Goal: Task Accomplishment & Management: Manage account settings

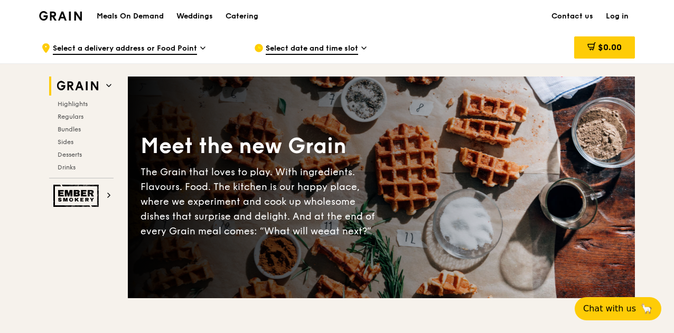
click at [623, 14] on link "Log in" at bounding box center [616, 17] width 35 height 32
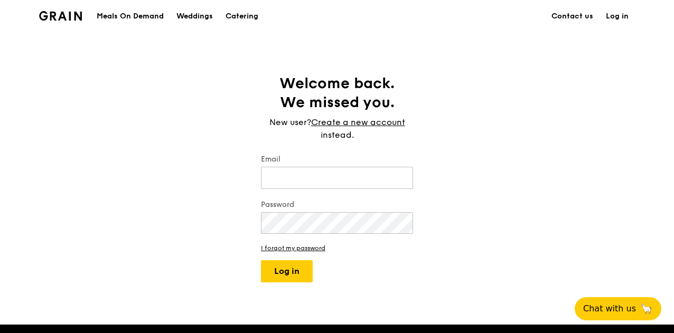
type input "[EMAIL_ADDRESS][DOMAIN_NAME]"
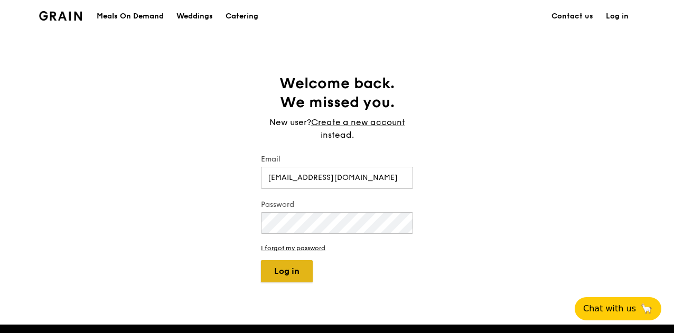
click at [298, 268] on button "Log in" at bounding box center [287, 271] width 52 height 22
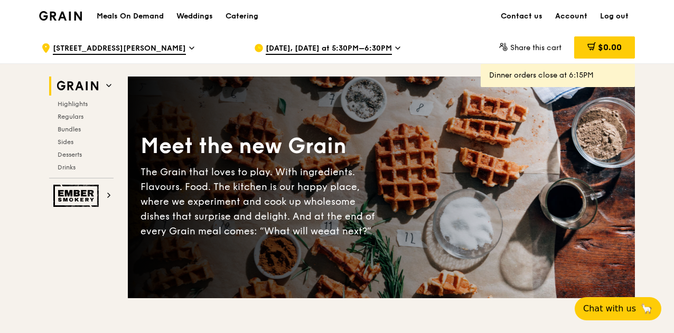
click at [586, 15] on link "Account" at bounding box center [570, 17] width 45 height 32
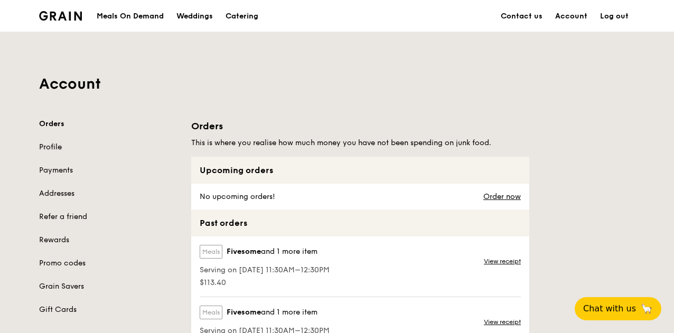
click at [42, 146] on link "Profile" at bounding box center [108, 147] width 139 height 11
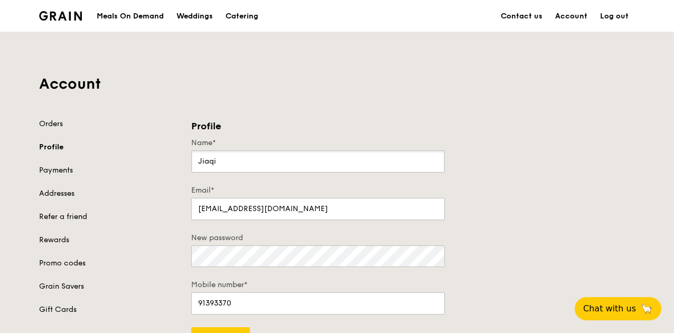
click at [263, 160] on input "Jiaqi" at bounding box center [317, 161] width 253 height 22
drag, startPoint x: 315, startPoint y: 157, endPoint x: 82, endPoint y: 148, distance: 232.4
click at [82, 148] on div "Orders Profile Payments Addresses Refer a friend Rewards Promo codes Grain Save…" at bounding box center [337, 234] width 608 height 231
drag, startPoint x: 264, startPoint y: 156, endPoint x: 220, endPoint y: 154, distance: 44.4
click at [220, 154] on input "XTRA DESIGN" at bounding box center [317, 161] width 253 height 22
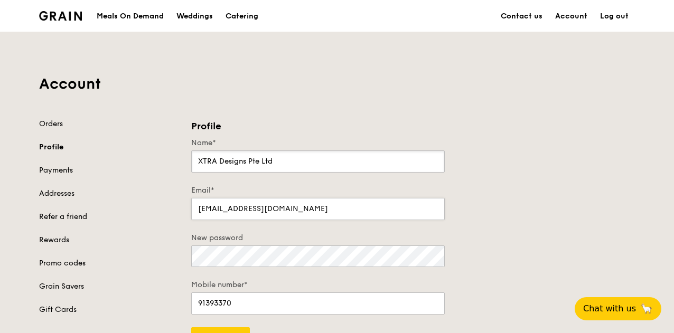
scroll to position [106, 0]
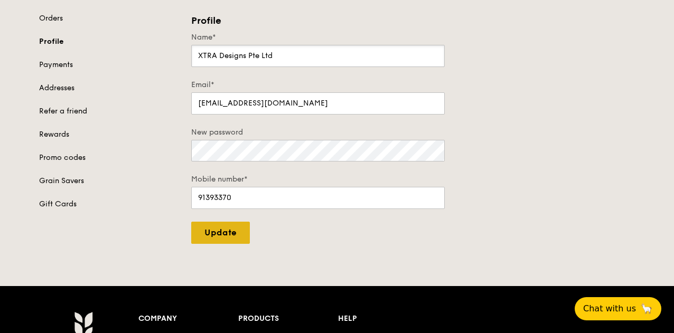
type input "XTRA Designs Pte Ltd"
click at [220, 230] on input "Update" at bounding box center [220, 233] width 59 height 22
type input "Update"
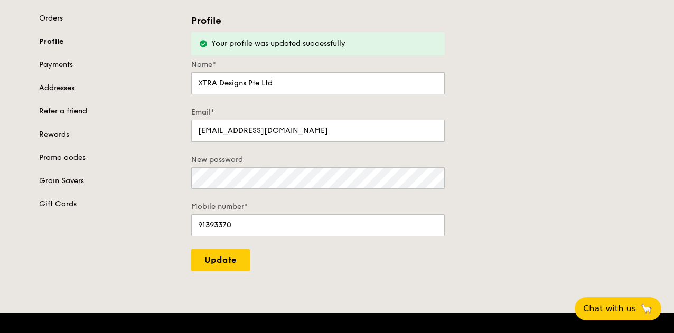
click at [64, 83] on link "Addresses" at bounding box center [108, 88] width 139 height 11
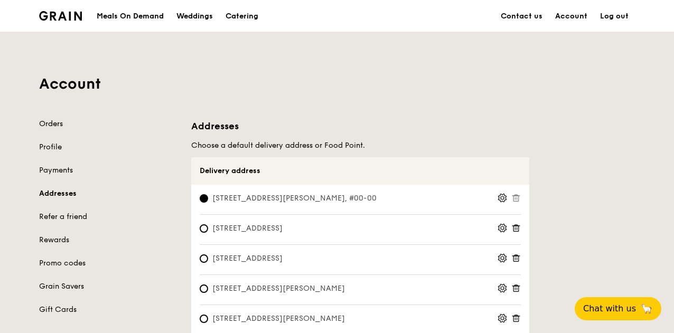
click at [51, 124] on link "Orders" at bounding box center [108, 124] width 139 height 11
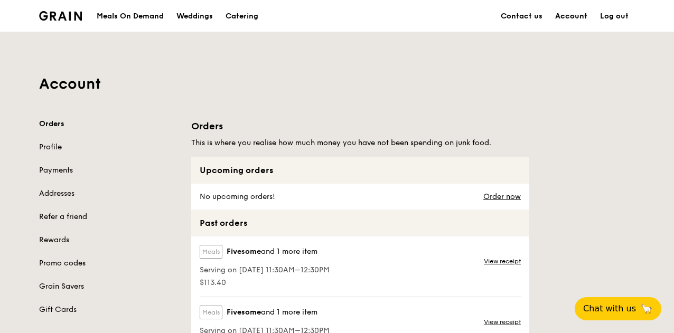
click at [559, 14] on link "Account" at bounding box center [570, 17] width 45 height 32
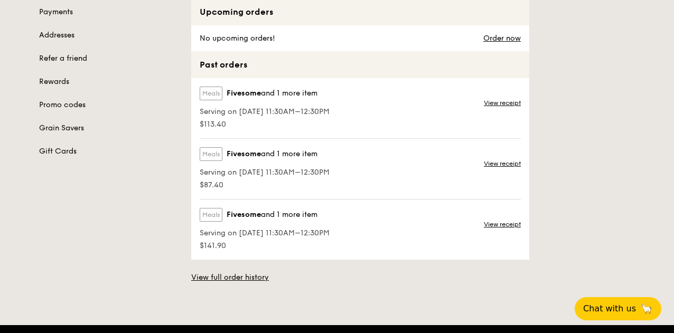
scroll to position [53, 0]
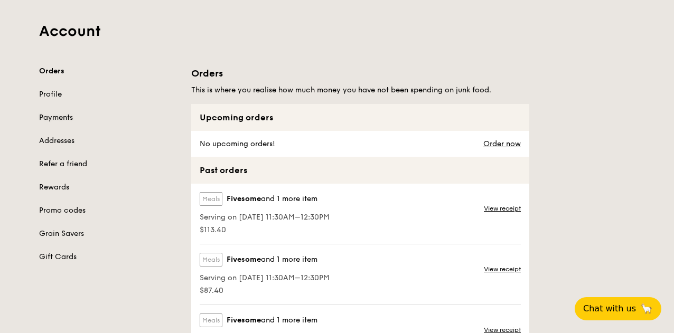
click at [40, 116] on link "Payments" at bounding box center [108, 117] width 139 height 11
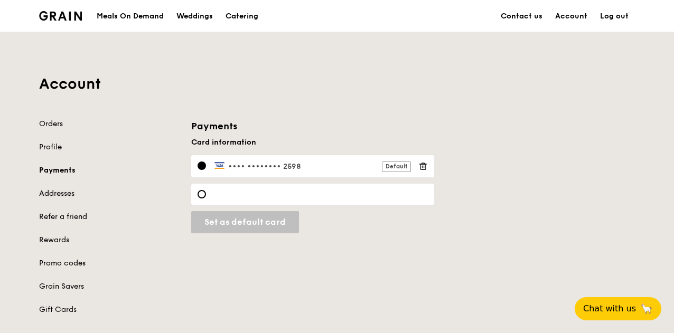
click at [48, 193] on link "Addresses" at bounding box center [108, 193] width 139 height 11
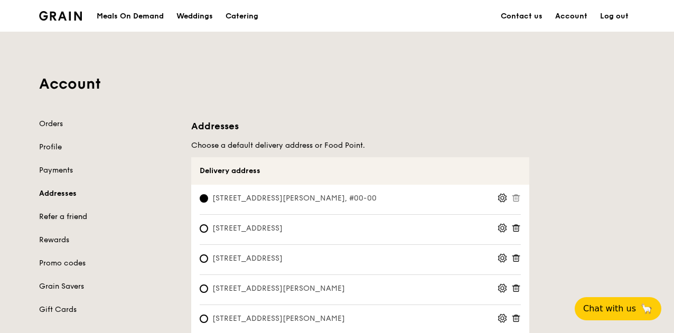
click at [66, 216] on link "Refer a friend" at bounding box center [108, 217] width 139 height 11
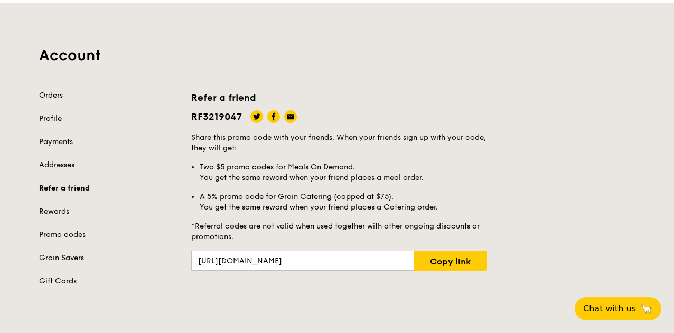
scroll to position [53, 0]
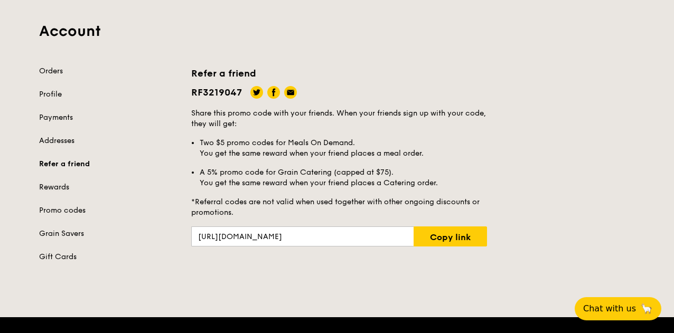
click at [57, 185] on link "Rewards" at bounding box center [108, 187] width 139 height 11
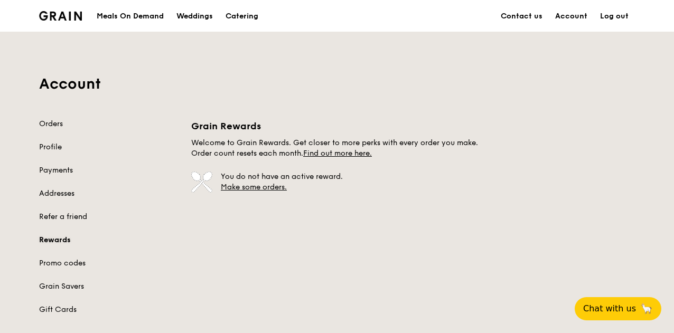
scroll to position [53, 0]
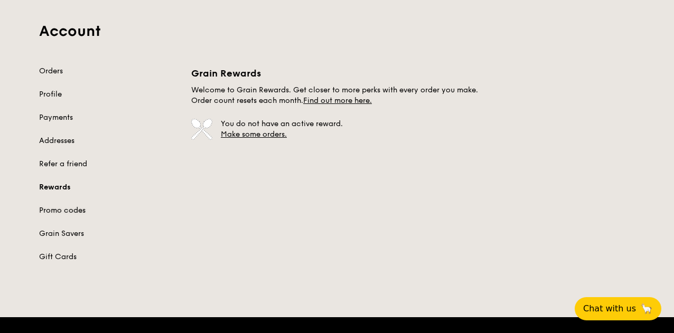
click at [42, 210] on link "Promo codes" at bounding box center [108, 210] width 139 height 11
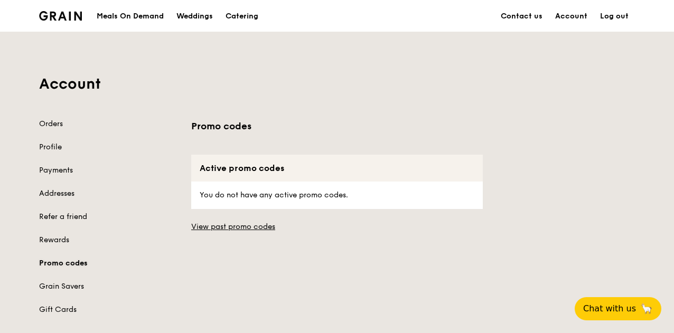
scroll to position [53, 0]
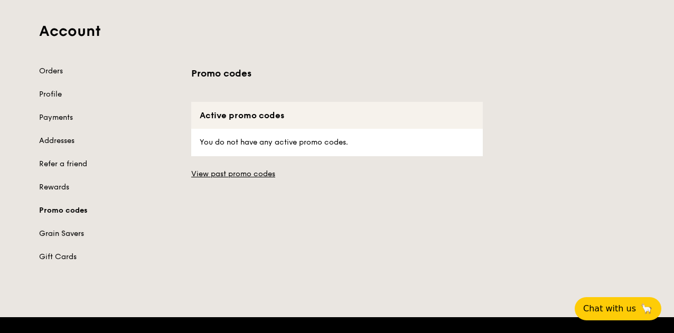
click at [50, 233] on link "Grain Savers" at bounding box center [108, 234] width 139 height 11
